Goal: Task Accomplishment & Management: Manage account settings

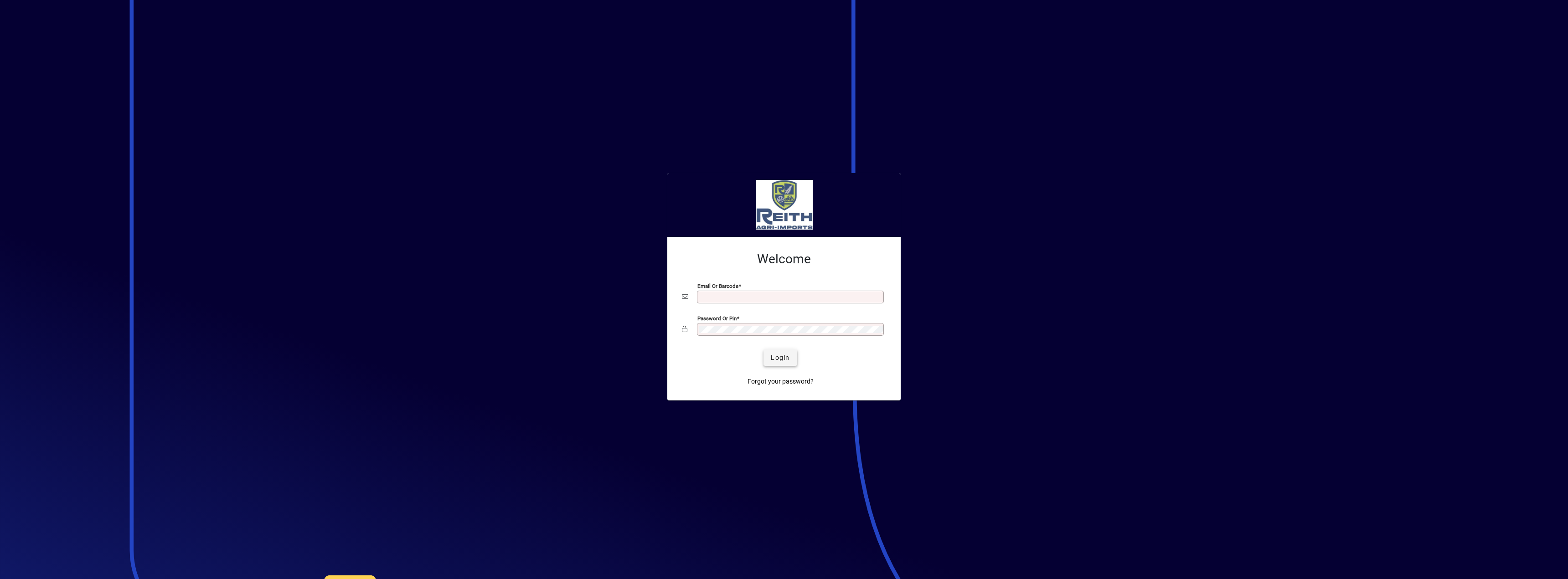
type input "**********"
click at [774, 356] on span "Login" at bounding box center [780, 358] width 19 height 10
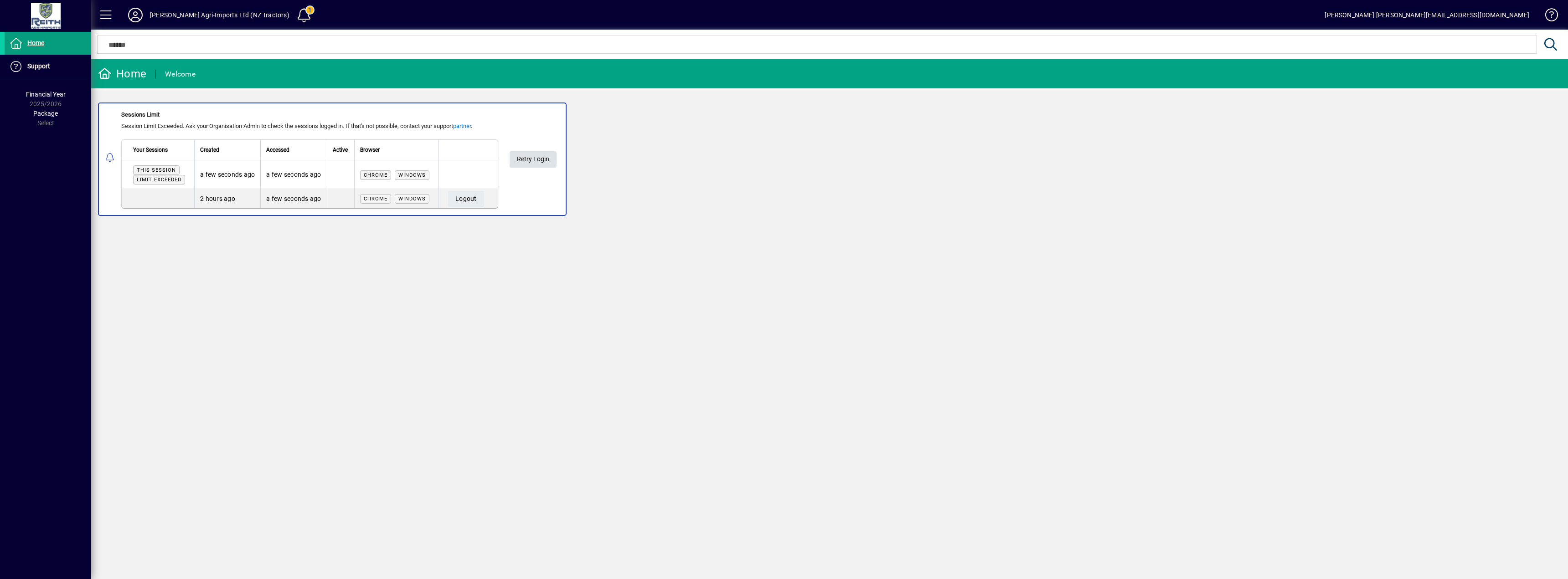
click at [530, 165] on span "Retry Login" at bounding box center [533, 159] width 32 height 15
click at [473, 209] on div "Sessions Limit Session Limit Exceeded. Ask your Organisation Admin to check the…" at bounding box center [332, 159] width 469 height 113
